Goal: Find specific page/section: Find specific page/section

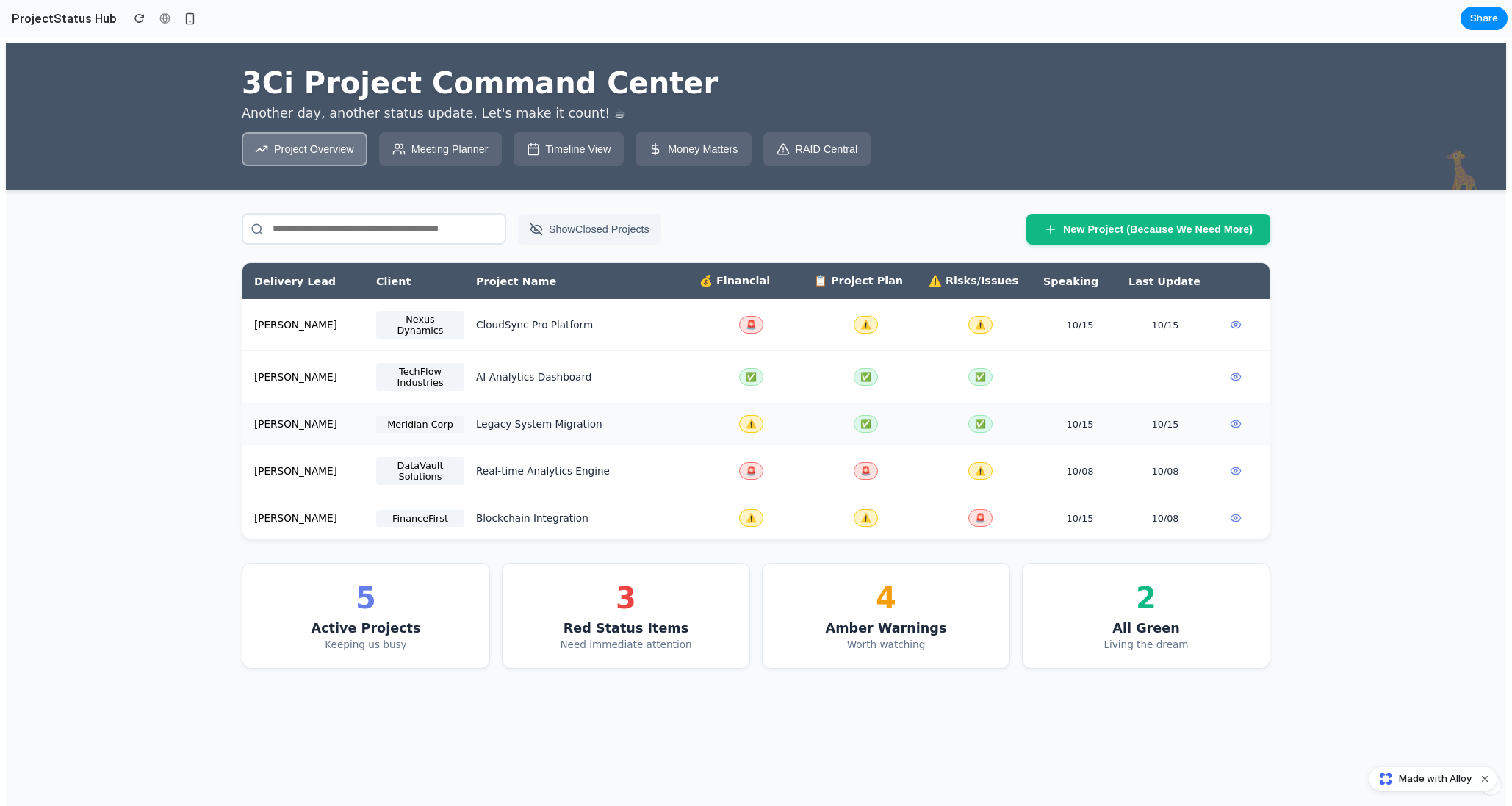
scroll to position [6, 0]
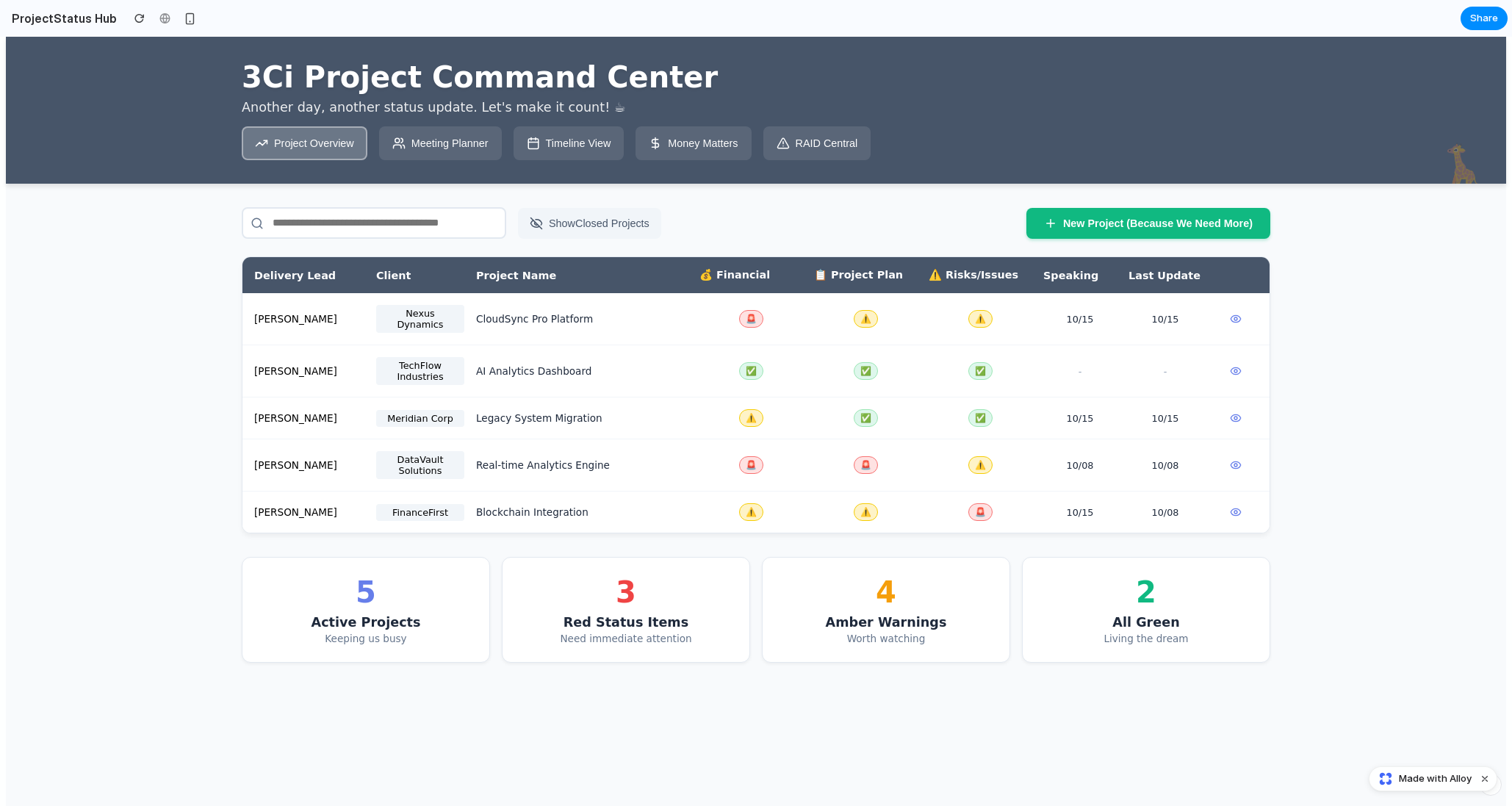
click at [344, 609] on div "5" at bounding box center [366, 592] width 211 height 34
click at [358, 609] on div "5" at bounding box center [366, 592] width 211 height 34
click at [704, 473] on div "🚨" at bounding box center [750, 465] width 103 height 18
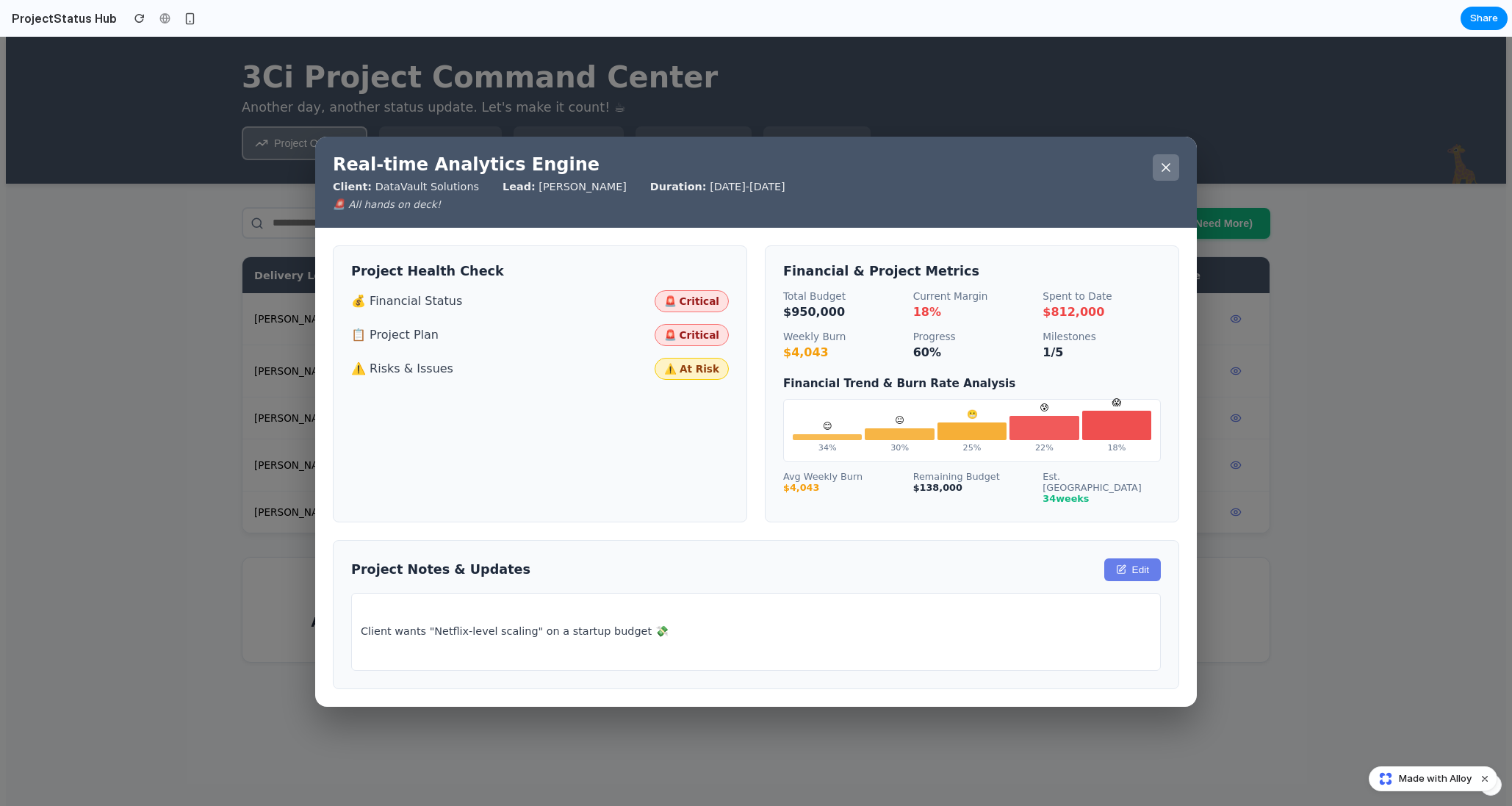
click at [1164, 175] on icon at bounding box center [1166, 168] width 15 height 15
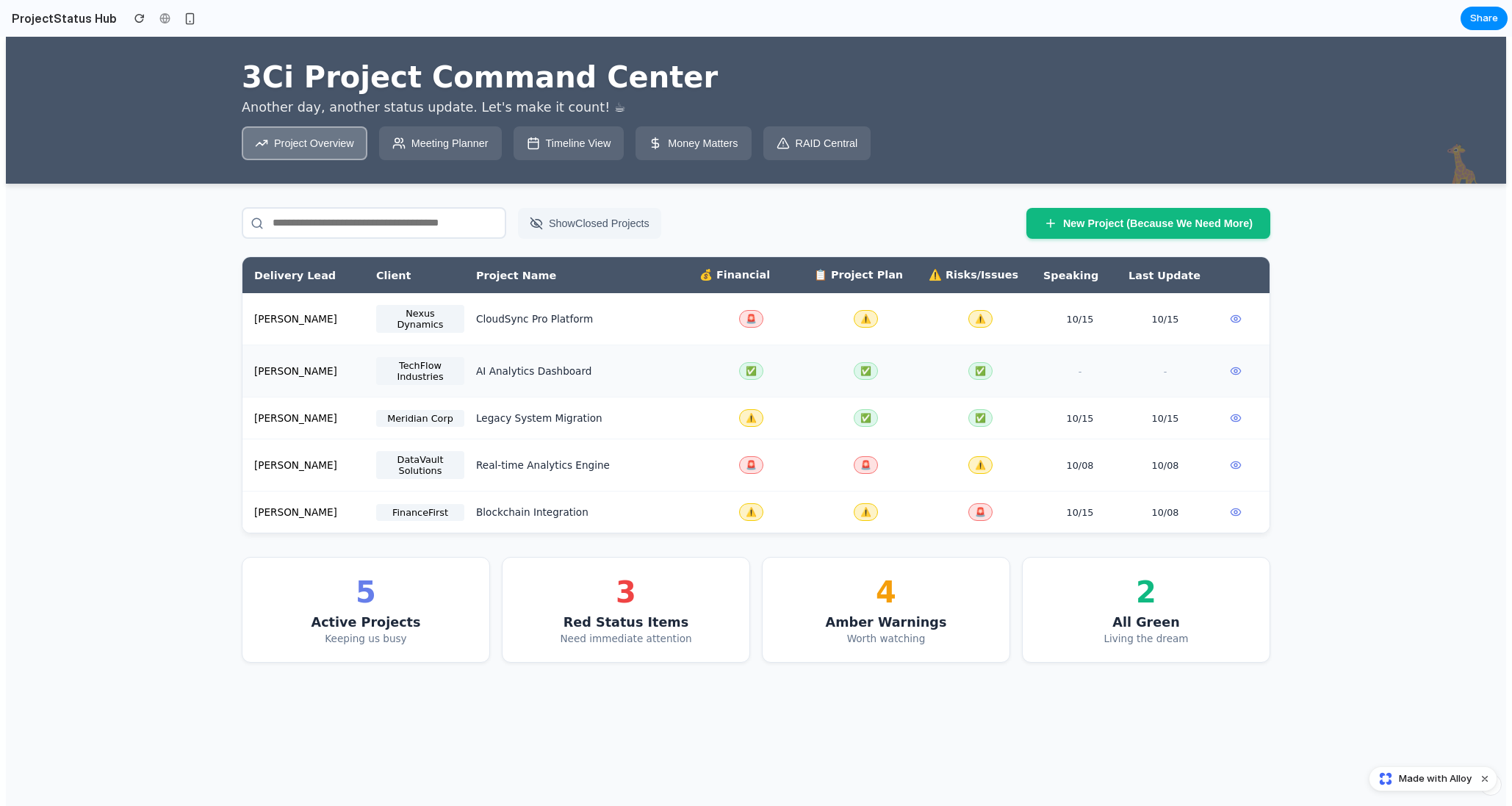
click at [415, 379] on div "TechFlow Industries" at bounding box center [420, 371] width 88 height 28
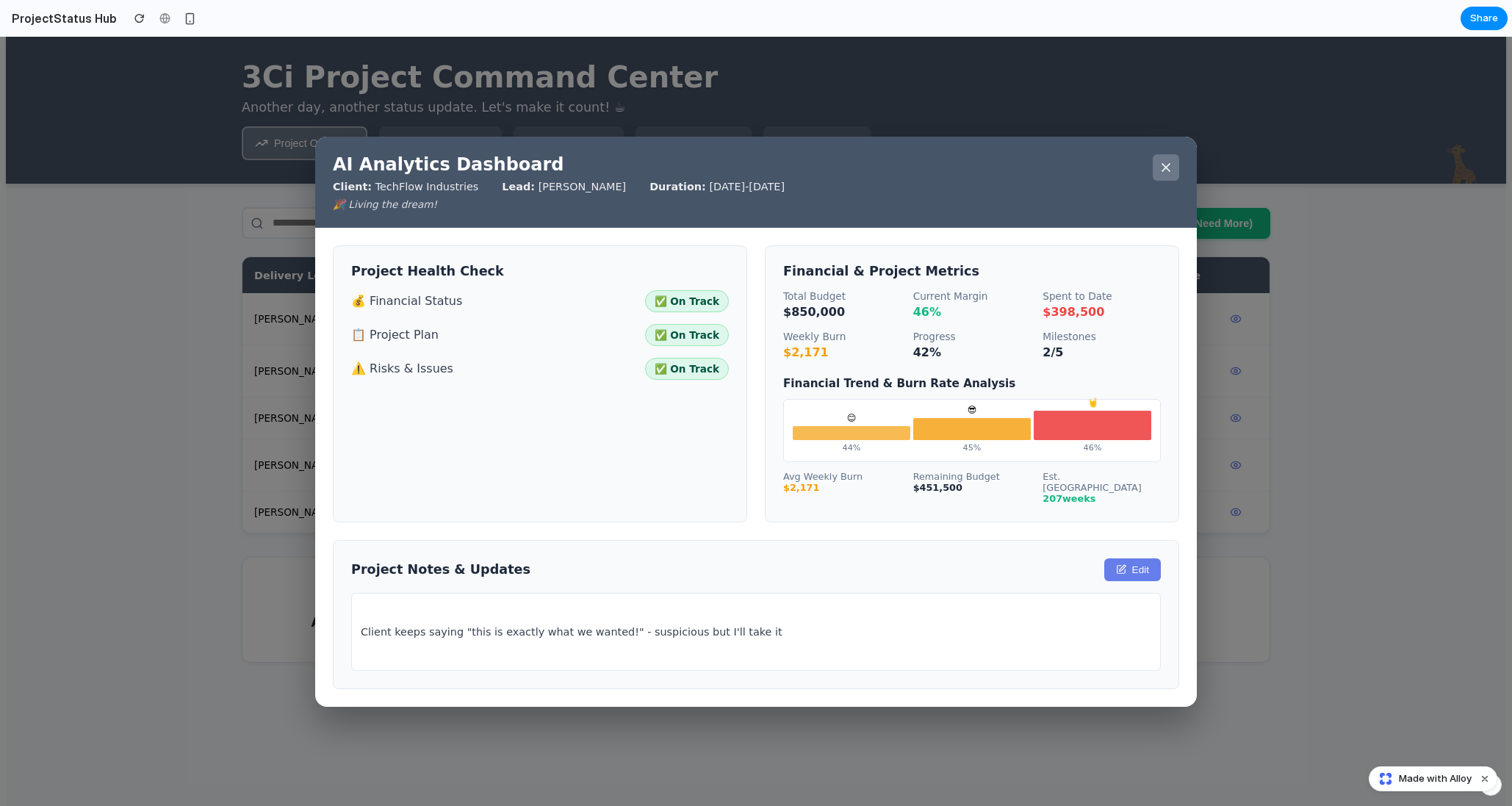
click at [1164, 167] on icon at bounding box center [1166, 168] width 7 height 7
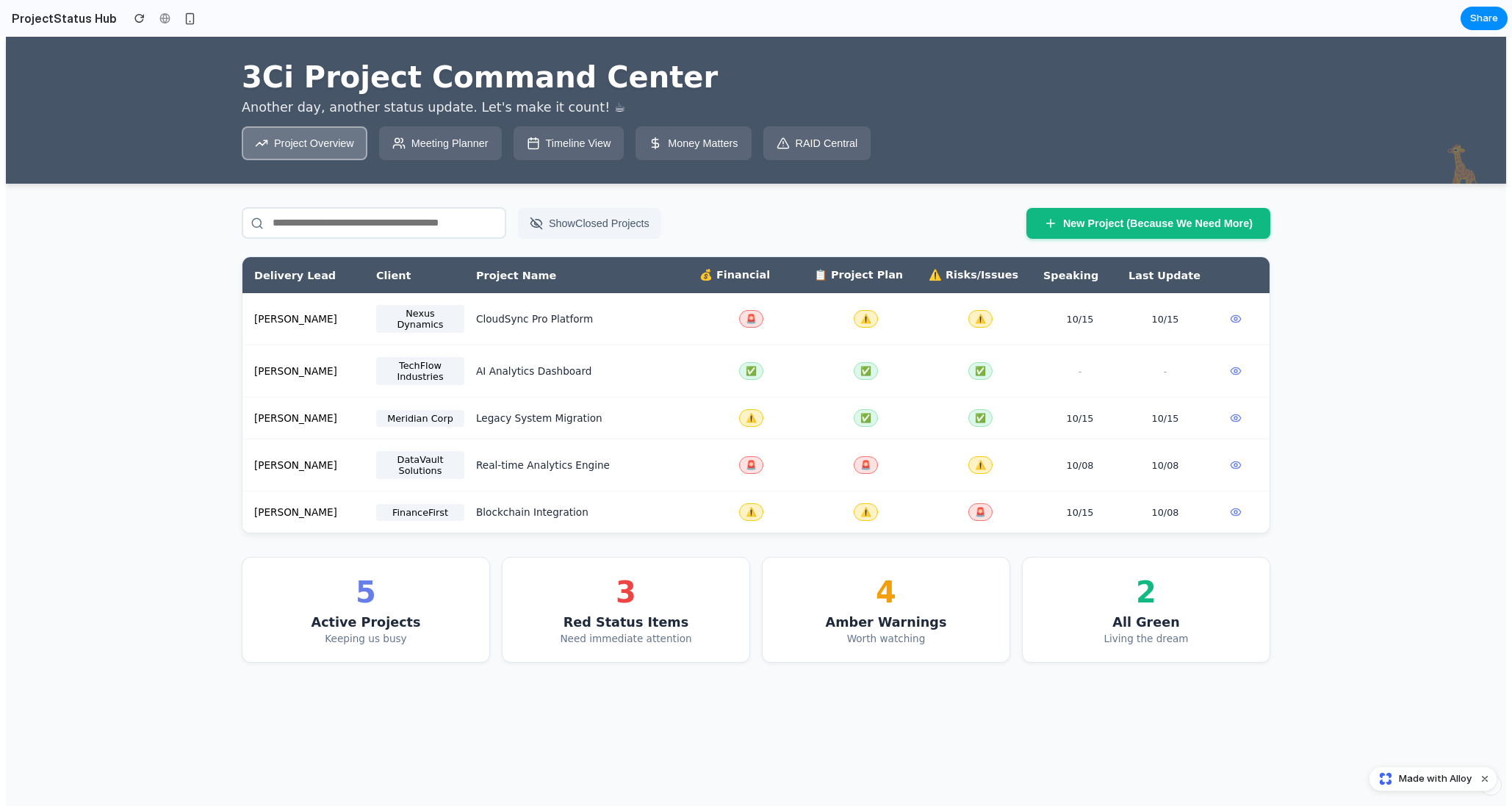
click at [842, 148] on button "RAID Central" at bounding box center [817, 143] width 108 height 34
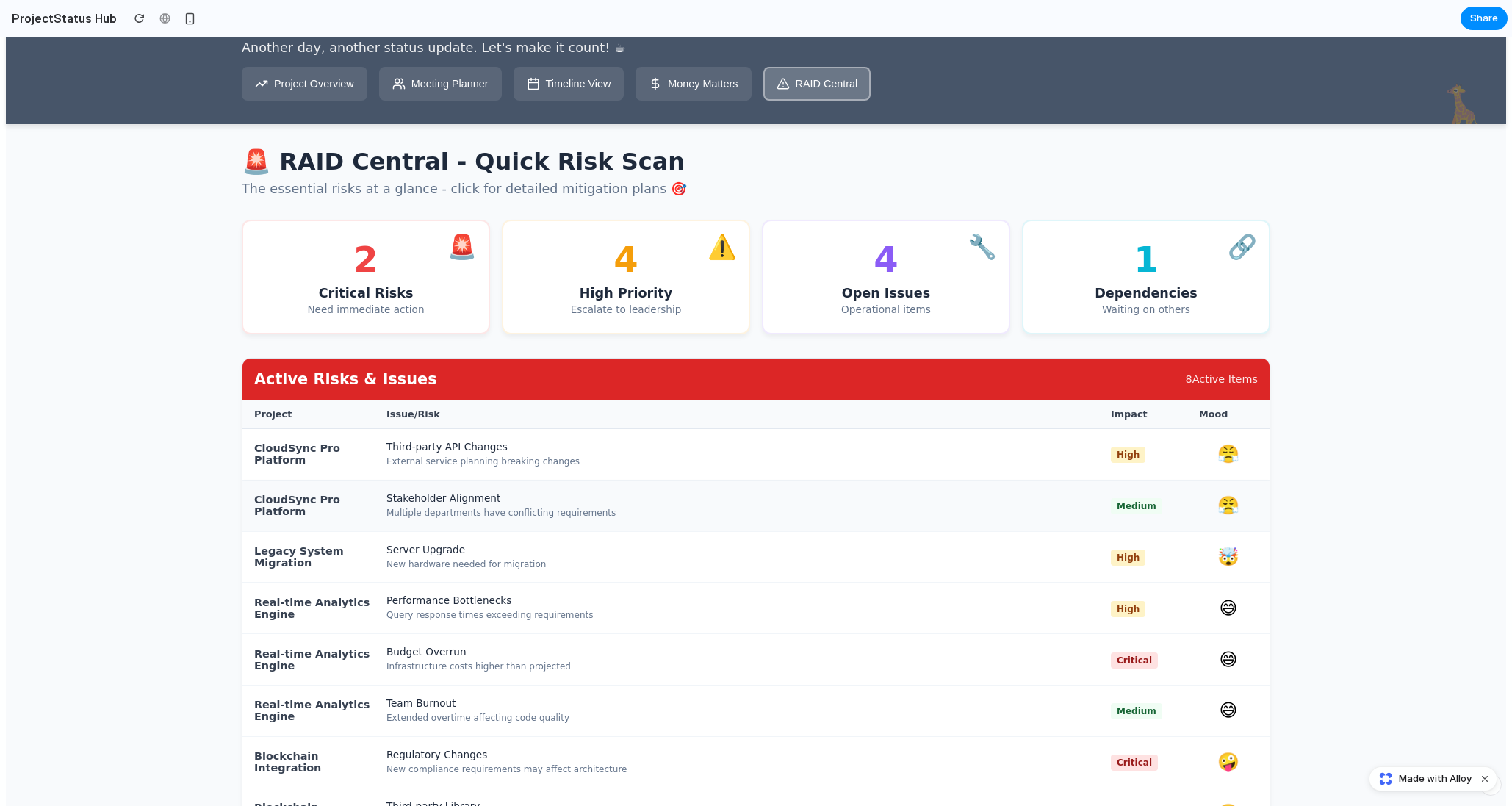
scroll to position [0, 0]
